Goal: Task Accomplishment & Management: Complete application form

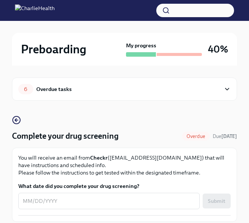
click at [107, 89] on div "6 Overdue tasks" at bounding box center [119, 89] width 202 height 10
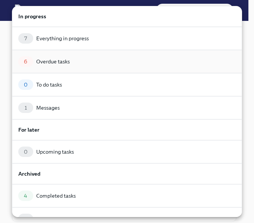
click at [65, 63] on div "Overdue tasks" at bounding box center [53, 61] width 34 height 7
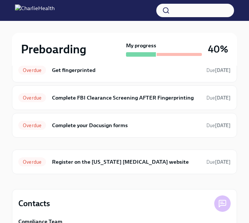
scroll to position [118, 0]
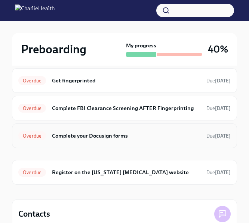
click at [130, 142] on div "Overdue Complete your Docusign forms Due [DATE]" at bounding box center [124, 136] width 212 height 12
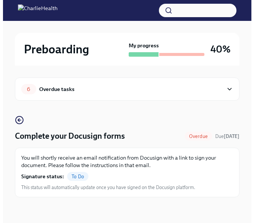
scroll to position [1, 0]
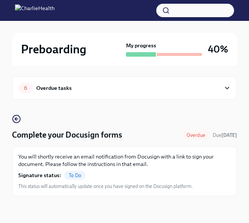
click at [175, 83] on div "6 Overdue tasks" at bounding box center [124, 88] width 225 height 23
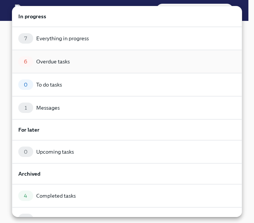
click at [55, 55] on div "6 Overdue tasks" at bounding box center [127, 61] width 231 height 23
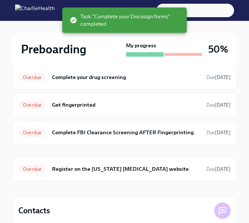
scroll to position [93, 0]
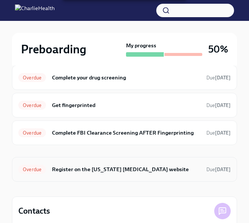
click at [122, 167] on h6 "Register on the [US_STATE] [MEDICAL_DATA] website" at bounding box center [126, 170] width 148 height 8
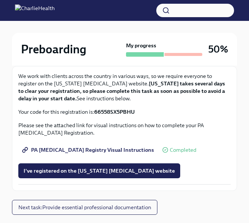
click at [102, 149] on span "PA [MEDICAL_DATA] Registry Visual Instructions" at bounding box center [89, 149] width 130 height 7
click at [117, 171] on span "I've registered on the [US_STATE] [MEDICAL_DATA] website" at bounding box center [99, 170] width 151 height 7
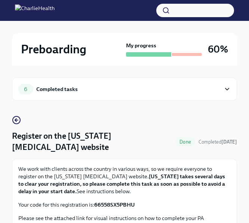
scroll to position [52, 0]
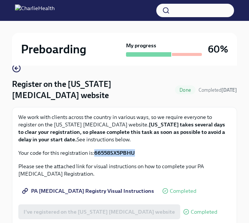
drag, startPoint x: 142, startPoint y: 154, endPoint x: 96, endPoint y: 154, distance: 45.2
click at [96, 154] on p "Your code for this registration is: 66558SX5PBHU" at bounding box center [124, 152] width 212 height 7
copy strong "66558SX5PBHU"
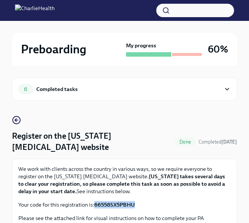
scroll to position [112, 0]
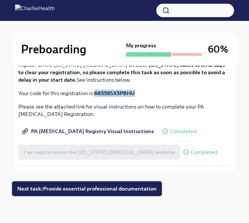
click at [109, 187] on span "Next task : Provide essential professional documentation" at bounding box center [86, 188] width 139 height 7
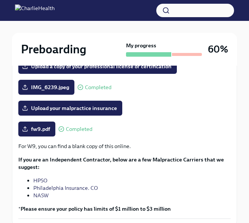
scroll to position [200, 0]
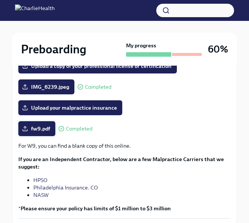
click at [49, 133] on span "fw9.pdf" at bounding box center [37, 128] width 27 height 7
click at [0, 0] on input "fw9.pdf" at bounding box center [0, 0] width 0 height 0
click at [36, 133] on span "fw9.pdf" at bounding box center [37, 128] width 27 height 7
click at [0, 0] on input "fw9.pdf" at bounding box center [0, 0] width 0 height 0
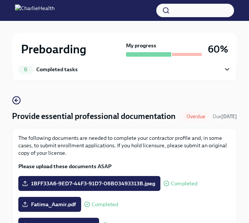
scroll to position [0, 0]
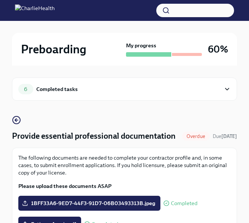
click at [154, 93] on div "6 Completed tasks" at bounding box center [119, 89] width 202 height 10
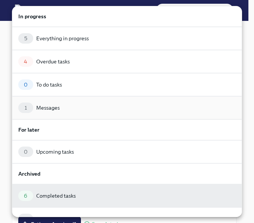
click at [152, 112] on div "1 Messages" at bounding box center [127, 108] width 218 height 10
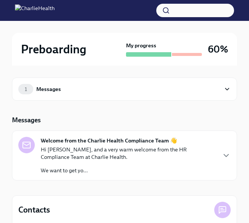
click at [175, 85] on div "1 Messages" at bounding box center [119, 89] width 202 height 10
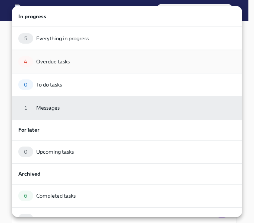
click at [140, 51] on div "4 Overdue tasks" at bounding box center [127, 61] width 231 height 23
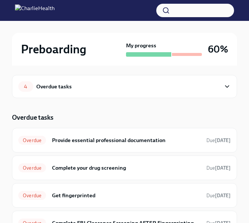
scroll to position [4, 0]
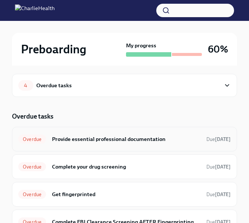
click at [133, 137] on h6 "Provide essential professional documentation" at bounding box center [126, 139] width 148 height 8
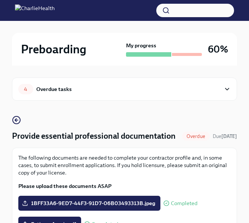
click at [145, 87] on div "4 Overdue tasks" at bounding box center [119, 89] width 202 height 10
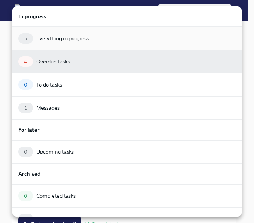
click at [107, 36] on div "5 Everything in progress" at bounding box center [127, 38] width 218 height 10
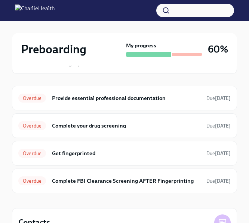
scroll to position [160, 0]
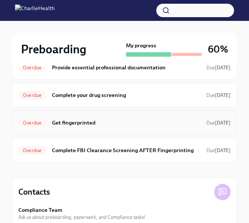
click at [133, 99] on h6 "Complete your drug screening" at bounding box center [126, 95] width 148 height 8
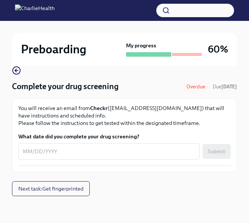
scroll to position [50, 0]
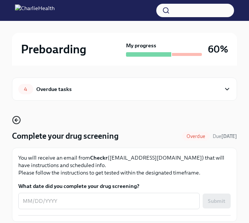
click at [12, 118] on icon "button" at bounding box center [16, 120] width 9 height 9
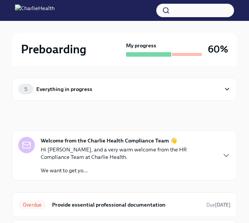
click at [135, 96] on div "5 Everything in progress" at bounding box center [124, 89] width 225 height 23
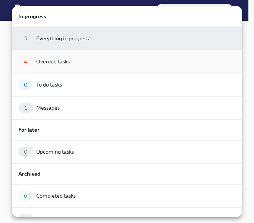
click at [57, 59] on div "Overdue tasks" at bounding box center [53, 61] width 34 height 7
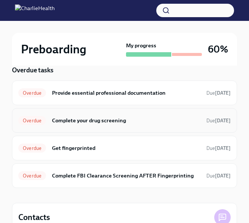
scroll to position [52, 0]
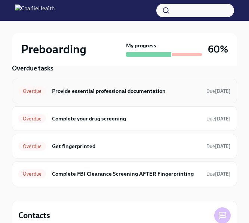
click at [129, 88] on h6 "Provide essential professional documentation" at bounding box center [126, 91] width 148 height 8
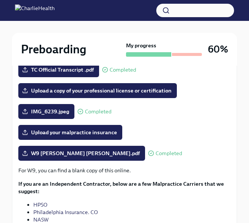
scroll to position [176, 0]
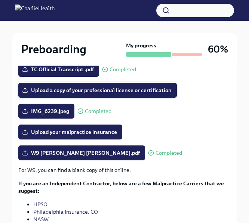
click at [126, 94] on span "Upload a copy of your professional license or certification" at bounding box center [98, 90] width 148 height 7
click at [0, 0] on input "Upload a copy of your professional license or certification" at bounding box center [0, 0] width 0 height 0
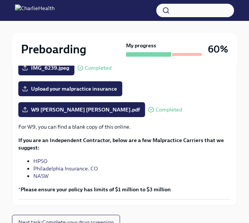
scroll to position [0, 0]
